Goal: Find specific fact: Find specific fact

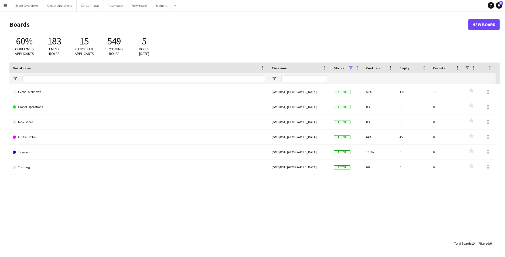
click at [5, 5] on app-icon "Menu" at bounding box center [5, 5] width 4 height 4
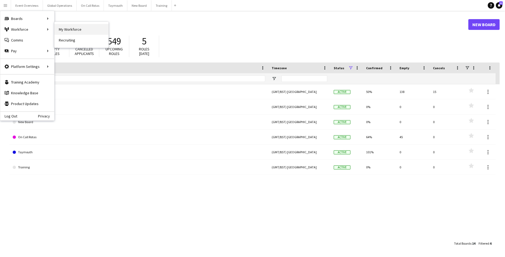
click at [70, 32] on link "My Workforce" at bounding box center [81, 29] width 54 height 11
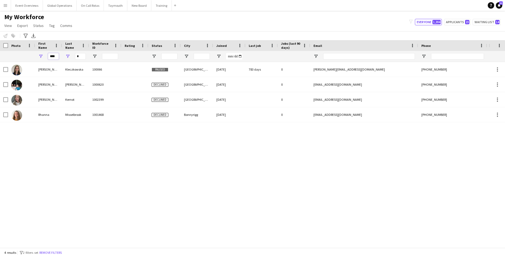
click at [57, 57] on input "****" at bounding box center [53, 56] width 11 height 6
type input "*"
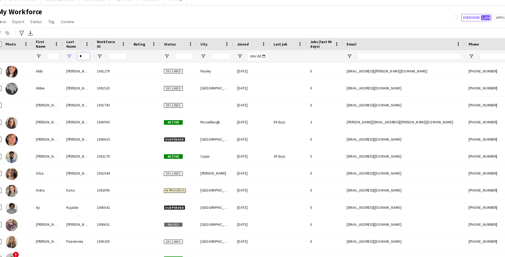
click at [81, 55] on input "*" at bounding box center [80, 56] width 11 height 6
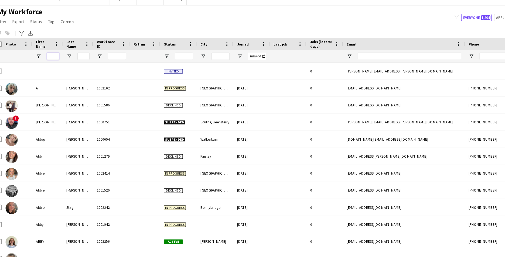
click at [51, 56] on input "First Name Filter Input" at bounding box center [53, 56] width 11 height 6
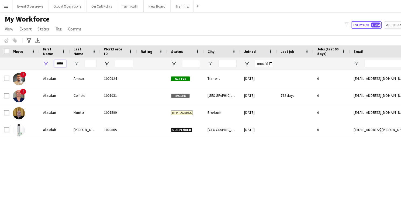
click at [57, 57] on input "*****" at bounding box center [53, 56] width 11 height 6
type input "*"
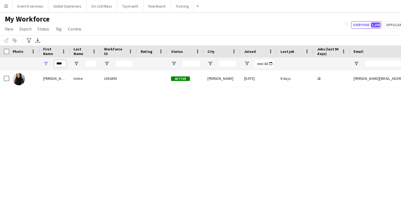
type input "****"
click at [30, 102] on div "[PERSON_NAME] 1001890 Active [PERSON_NAME] [DATE] 8 days 28 [PERSON_NAME][EMAIL…" at bounding box center [192, 123] width 385 height 123
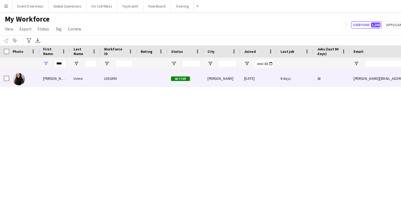
click at [41, 69] on div "[PERSON_NAME]" at bounding box center [48, 69] width 27 height 15
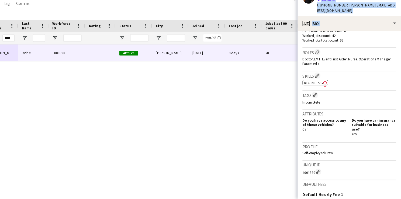
scroll to position [169, 0]
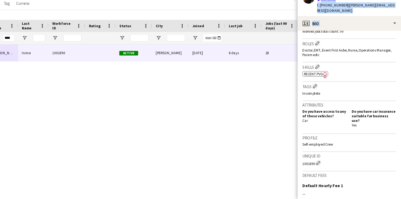
drag, startPoint x: 314, startPoint y: 175, endPoint x: 343, endPoint y: 105, distance: 75.9
click at [343, 105] on app-crew-profile-bio "Open photos pop-in Gender [DEMOGRAPHIC_DATA] Birthday [DEMOGRAPHIC_DATA] (26 ye…" at bounding box center [355, 124] width 92 height 149
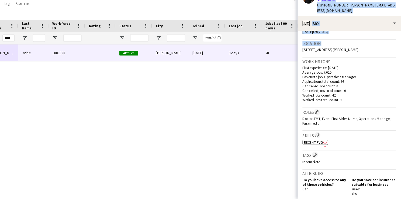
scroll to position [111, 0]
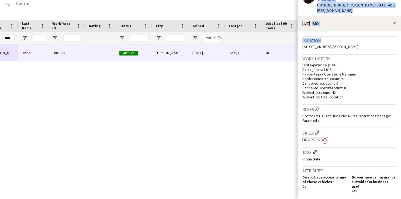
click at [354, 62] on span "[STREET_ADDRESS][PERSON_NAME]" at bounding box center [339, 64] width 50 height 4
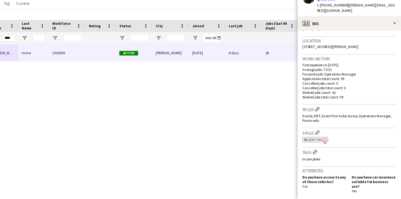
drag, startPoint x: 366, startPoint y: 64, endPoint x: 313, endPoint y: 63, distance: 53.1
click at [313, 63] on app-crew-profile-bio "Open photos pop-in Gender [DEMOGRAPHIC_DATA] Birthday [DEMOGRAPHIC_DATA] (26 ye…" at bounding box center [355, 124] width 92 height 149
drag, startPoint x: 313, startPoint y: 63, endPoint x: 316, endPoint y: 64, distance: 3.0
copy span "[STREET_ADDRESS][PERSON_NAME]"
